Goal: Information Seeking & Learning: Learn about a topic

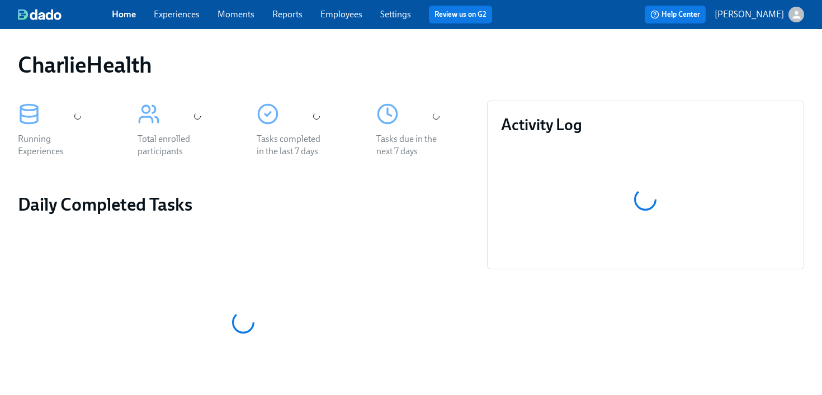
click at [176, 12] on link "Experiences" at bounding box center [177, 14] width 46 height 11
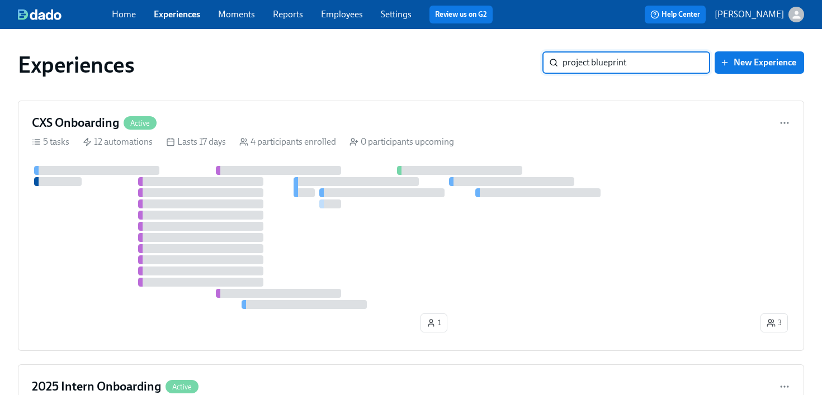
type input "project blueprint"
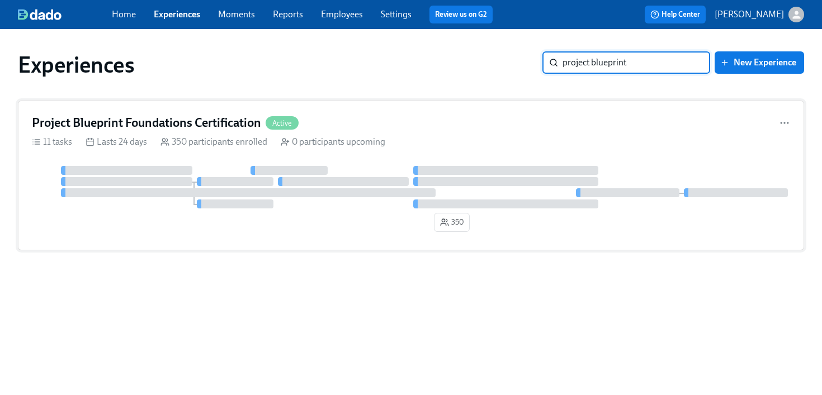
click at [349, 138] on div "0 participants upcoming" at bounding box center [333, 142] width 105 height 12
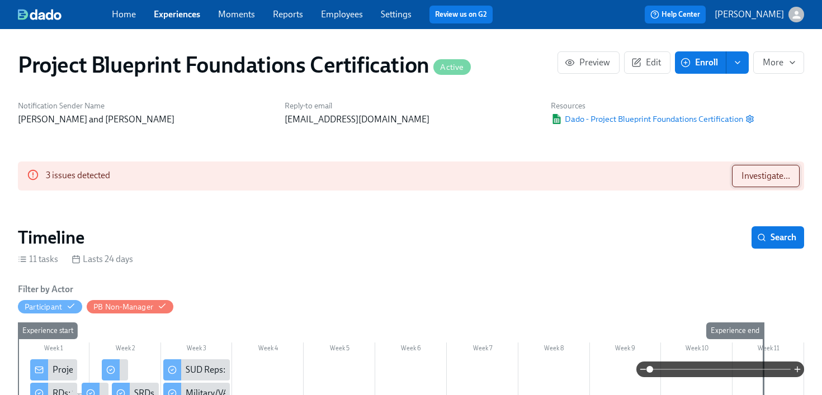
click at [758, 181] on span "Investigate..." at bounding box center [766, 176] width 49 height 11
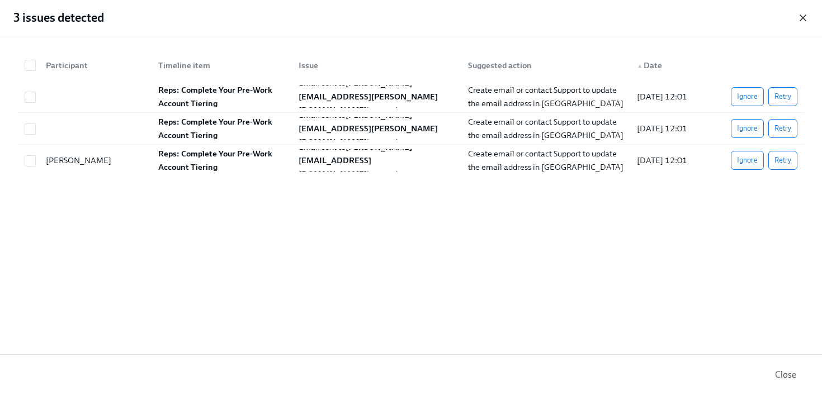
click at [804, 18] on icon "button" at bounding box center [803, 18] width 6 height 6
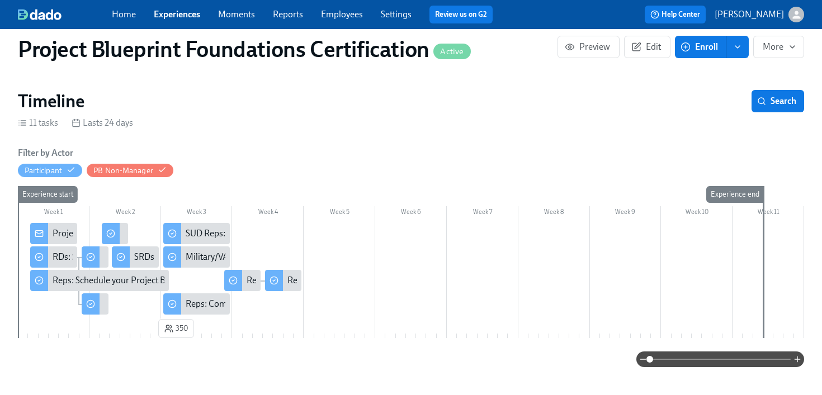
scroll to position [138, 0]
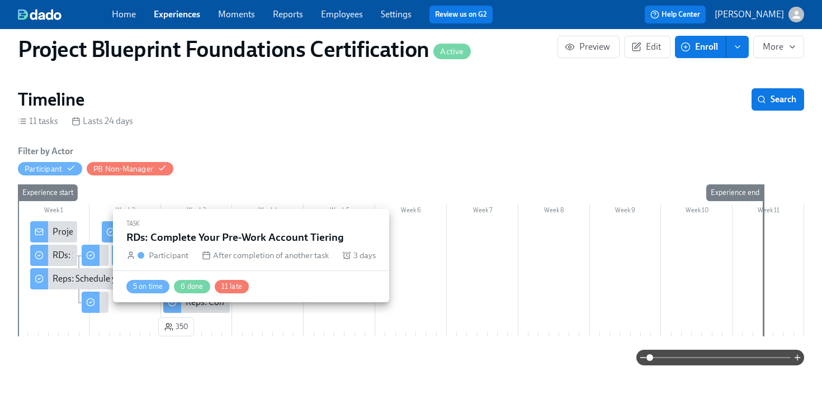
click at [100, 259] on div "RDs: Complete Your Pre-Work Account Tiering" at bounding box center [95, 255] width 27 height 21
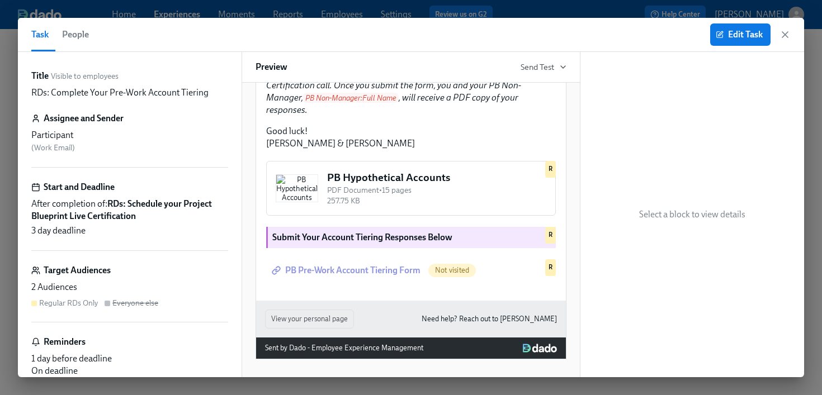
scroll to position [31, 0]
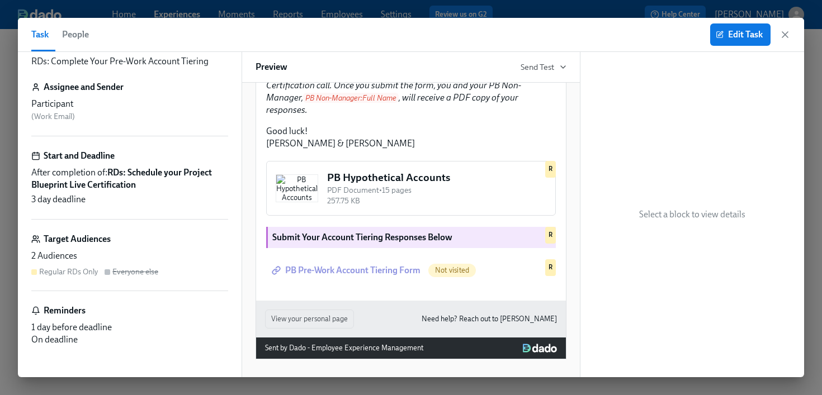
click at [147, 187] on span "After completion of: RDs: Schedule your Project Blueprint Live Certification" at bounding box center [129, 179] width 197 height 25
click at [59, 336] on div "On deadline" at bounding box center [129, 340] width 197 height 12
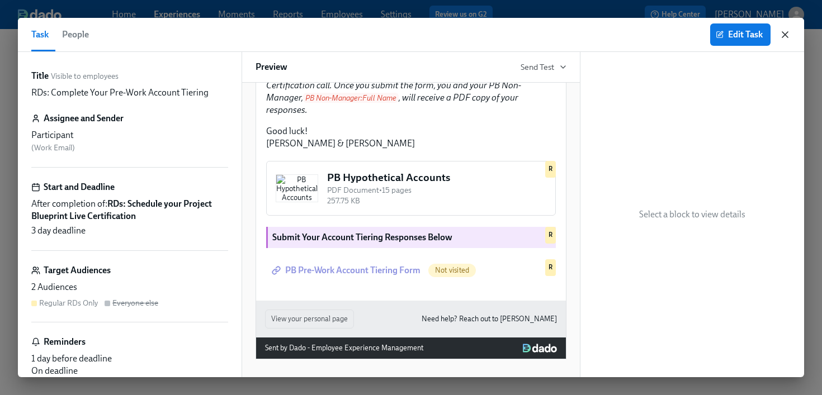
click at [783, 32] on icon "button" at bounding box center [786, 35] width 6 height 6
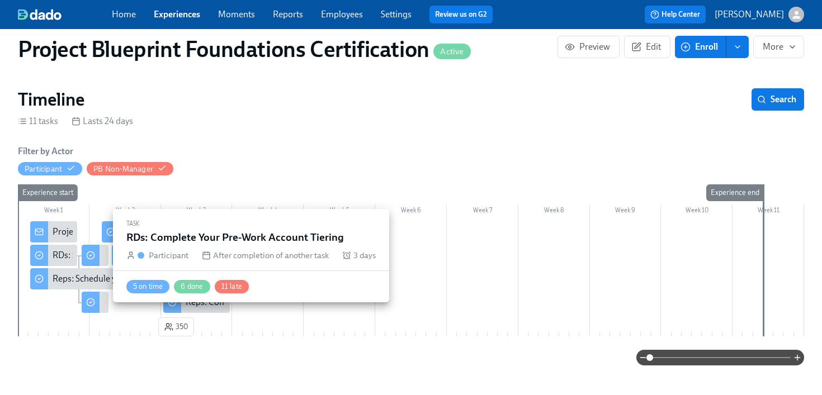
click at [102, 256] on div "RDs: Complete Your Pre-Work Account Tiering" at bounding box center [95, 255] width 27 height 21
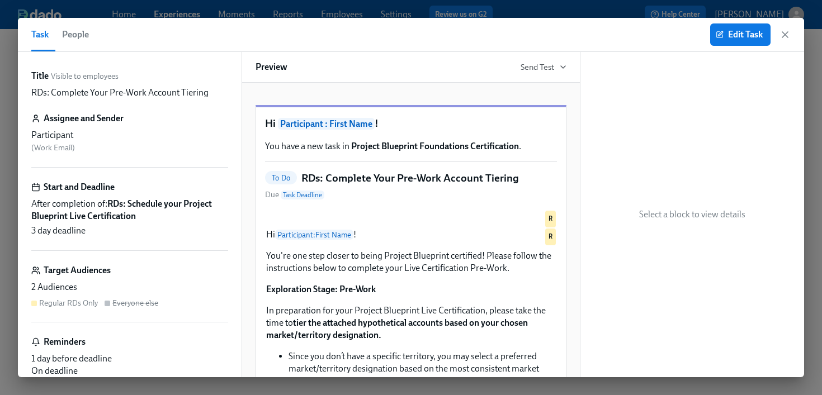
click at [78, 36] on span "People" at bounding box center [75, 35] width 27 height 16
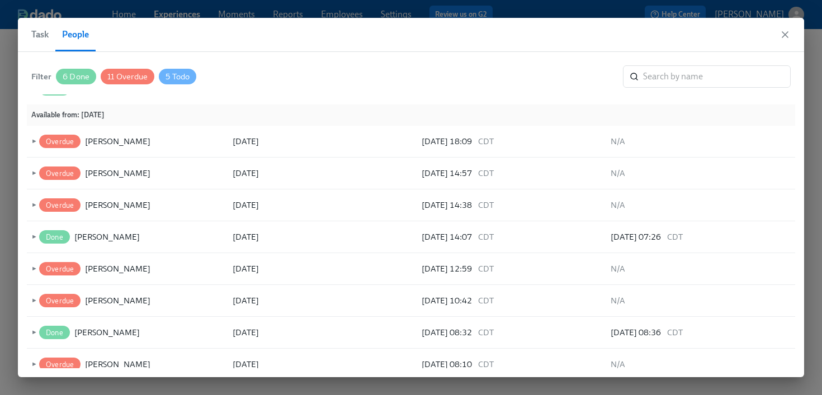
scroll to position [387, 0]
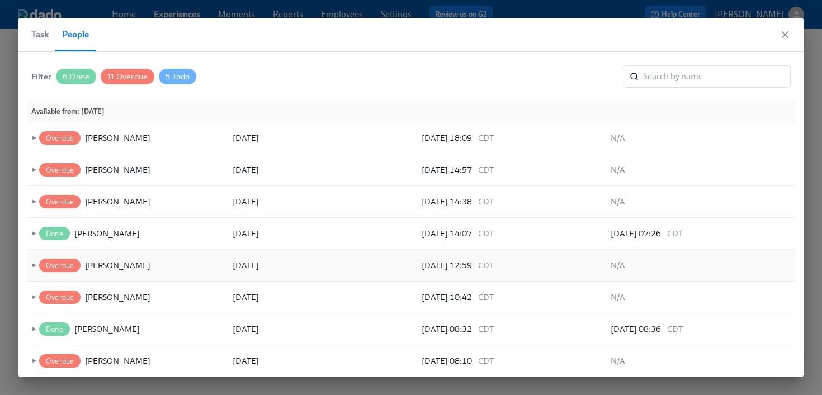
click at [31, 268] on span "►" at bounding box center [33, 266] width 8 height 12
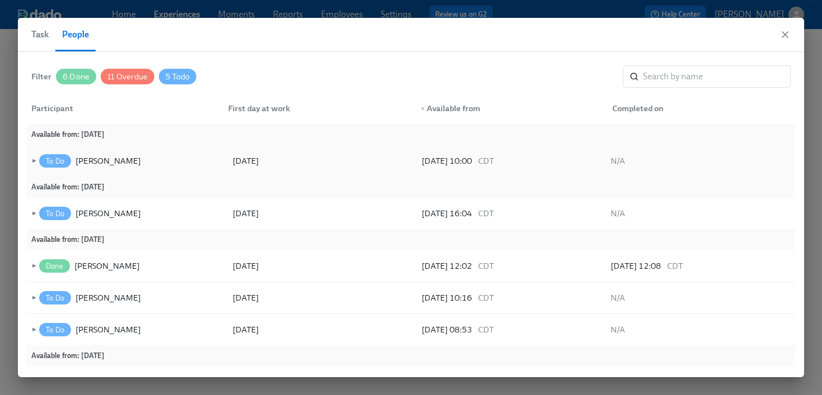
scroll to position [484, 0]
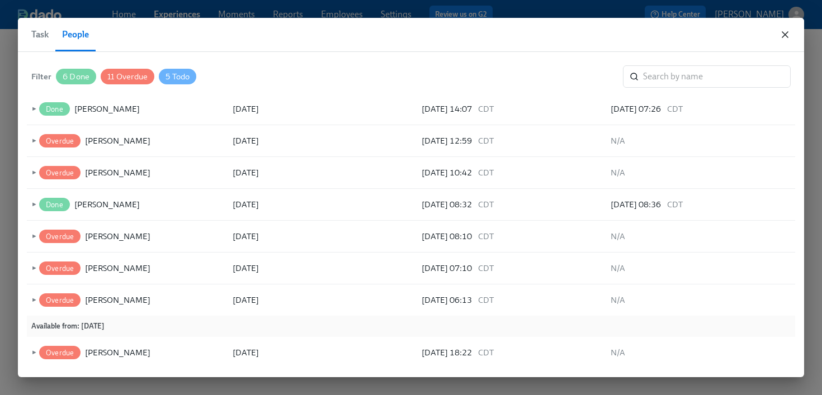
click at [789, 30] on icon "button" at bounding box center [785, 34] width 11 height 11
